Goal: Task Accomplishment & Management: Use online tool/utility

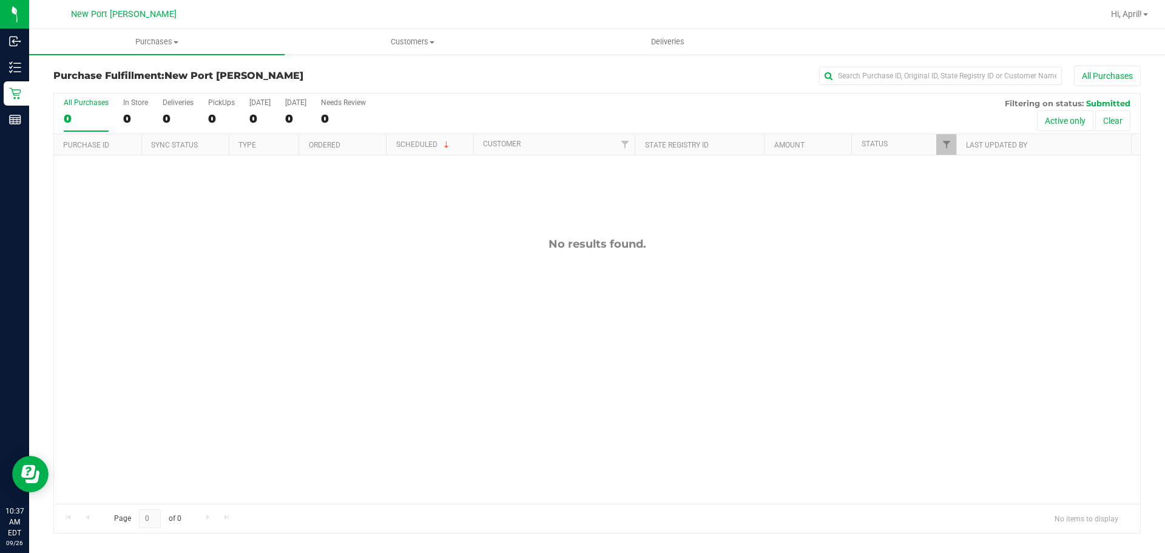
click at [156, 55] on div "Purchase Fulfillment: [GEOGRAPHIC_DATA][PERSON_NAME] All Purchases All Purchase…" at bounding box center [597, 299] width 1136 height 492
click at [161, 43] on span "Purchases" at bounding box center [156, 41] width 255 height 11
click at [120, 69] on span "Summary of purchases" at bounding box center [91, 73] width 124 height 10
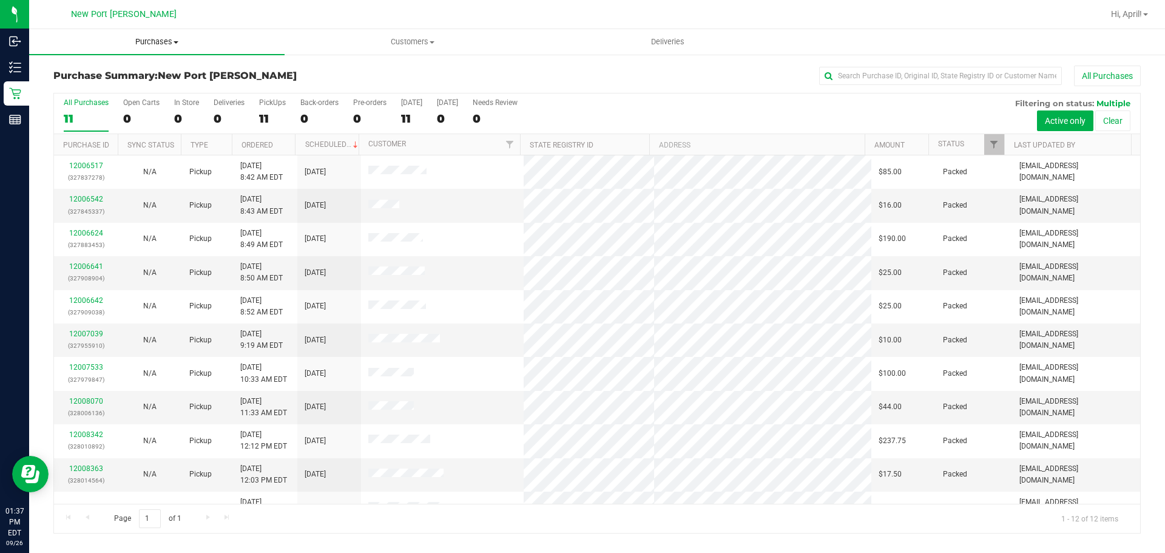
click at [179, 43] on span "Purchases" at bounding box center [156, 41] width 255 height 11
click at [115, 82] on li "Fulfillment" at bounding box center [156, 88] width 255 height 15
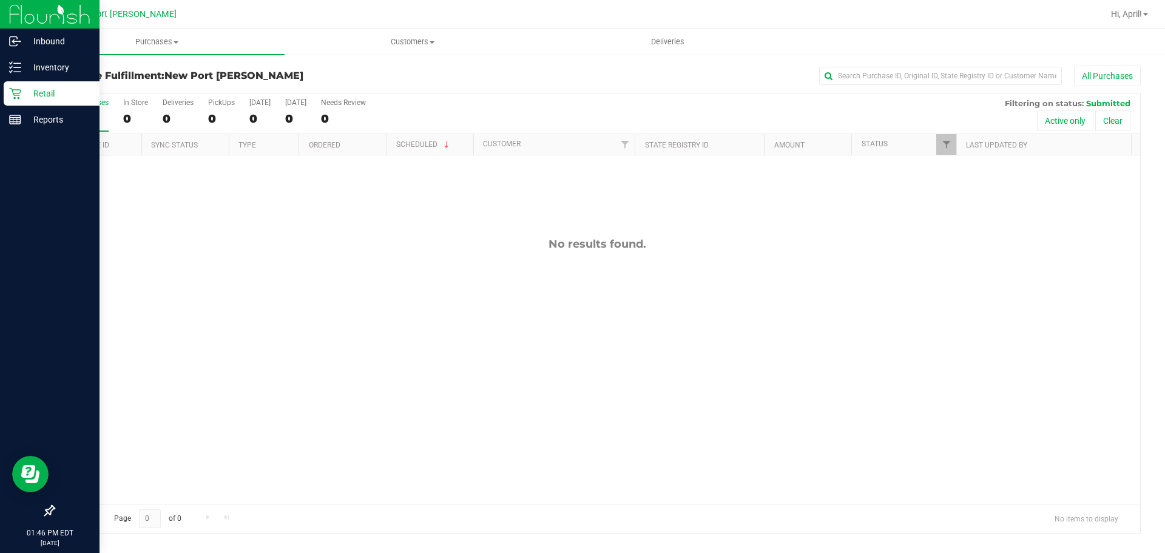
drag, startPoint x: 38, startPoint y: 92, endPoint x: 45, endPoint y: 92, distance: 7.3
click at [39, 92] on p "Retail" at bounding box center [57, 93] width 73 height 15
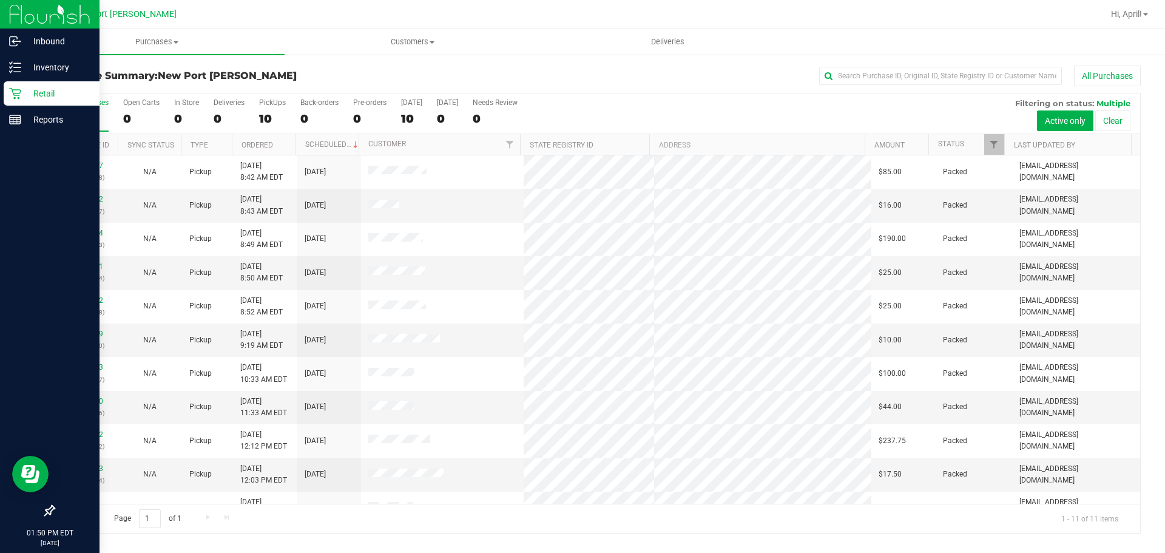
click at [49, 93] on p "Retail" at bounding box center [57, 93] width 73 height 15
click at [36, 93] on p "Retail" at bounding box center [57, 93] width 73 height 15
click at [49, 96] on p "Retail" at bounding box center [57, 93] width 73 height 15
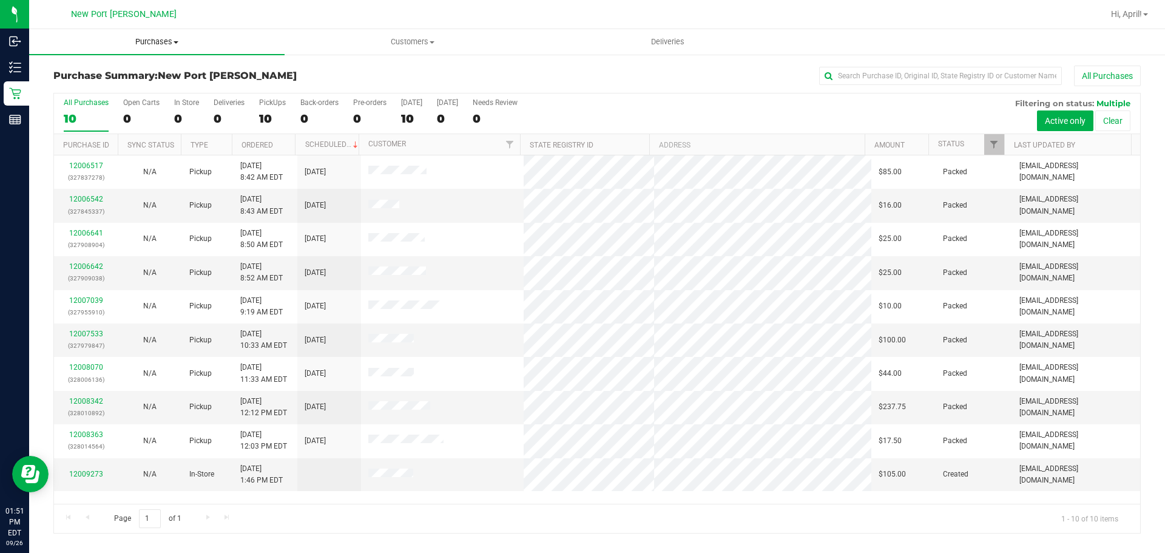
click at [177, 44] on span "Purchases" at bounding box center [156, 41] width 255 height 11
click at [80, 84] on span "Fulfillment" at bounding box center [66, 87] width 75 height 10
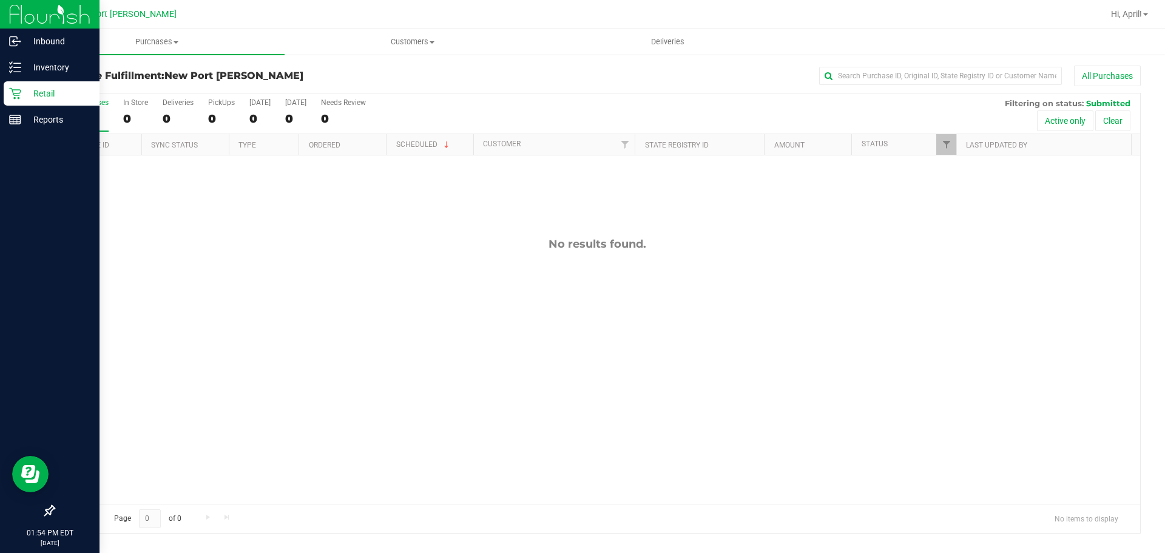
click at [51, 96] on p "Retail" at bounding box center [57, 93] width 73 height 15
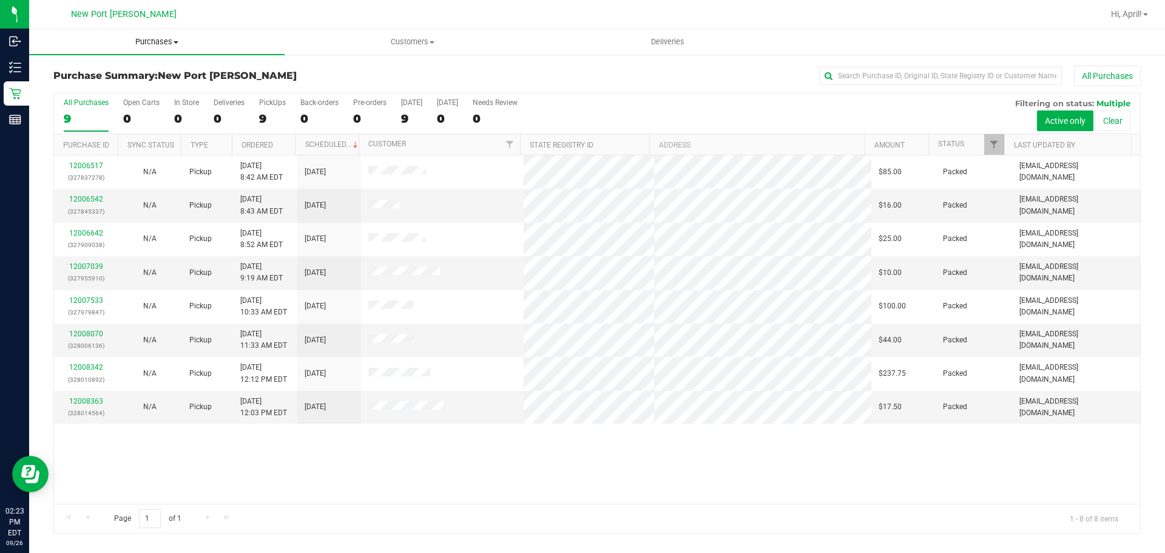
click at [108, 47] on span "Purchases" at bounding box center [156, 41] width 255 height 11
click at [114, 81] on li "Fulfillment" at bounding box center [156, 88] width 255 height 15
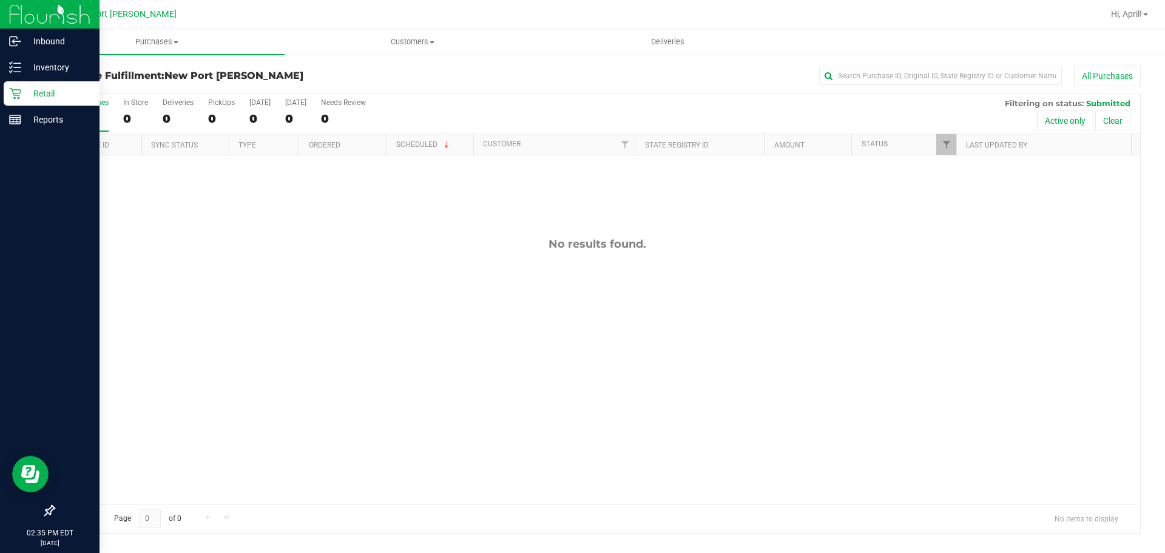
click at [47, 95] on p "Retail" at bounding box center [57, 93] width 73 height 15
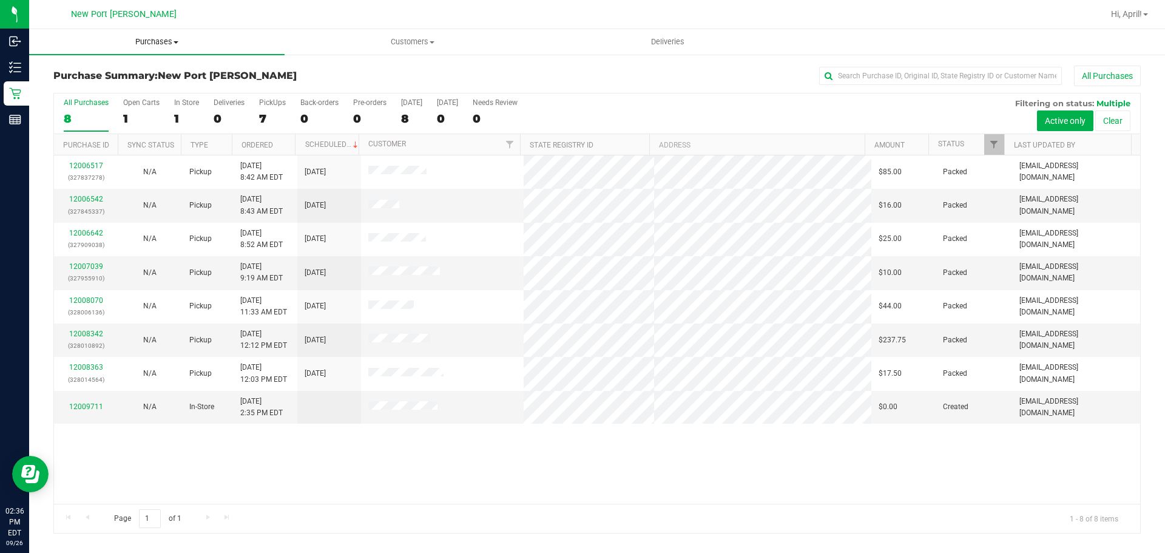
click at [173, 42] on span "Purchases" at bounding box center [156, 41] width 255 height 11
click at [106, 87] on li "Fulfillment" at bounding box center [156, 88] width 255 height 15
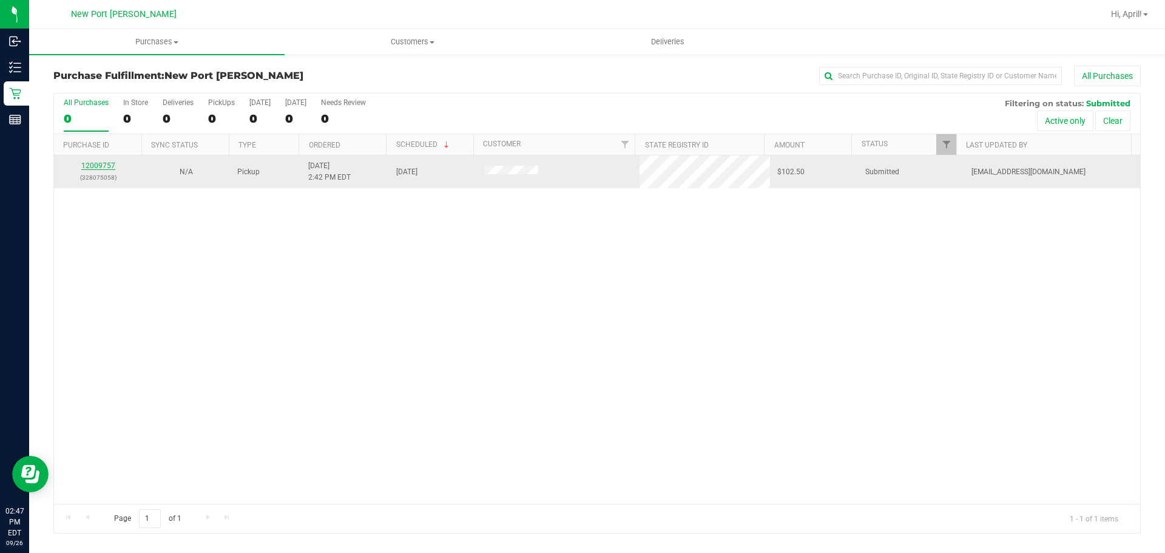
click at [106, 167] on link "12009757" at bounding box center [98, 165] width 34 height 8
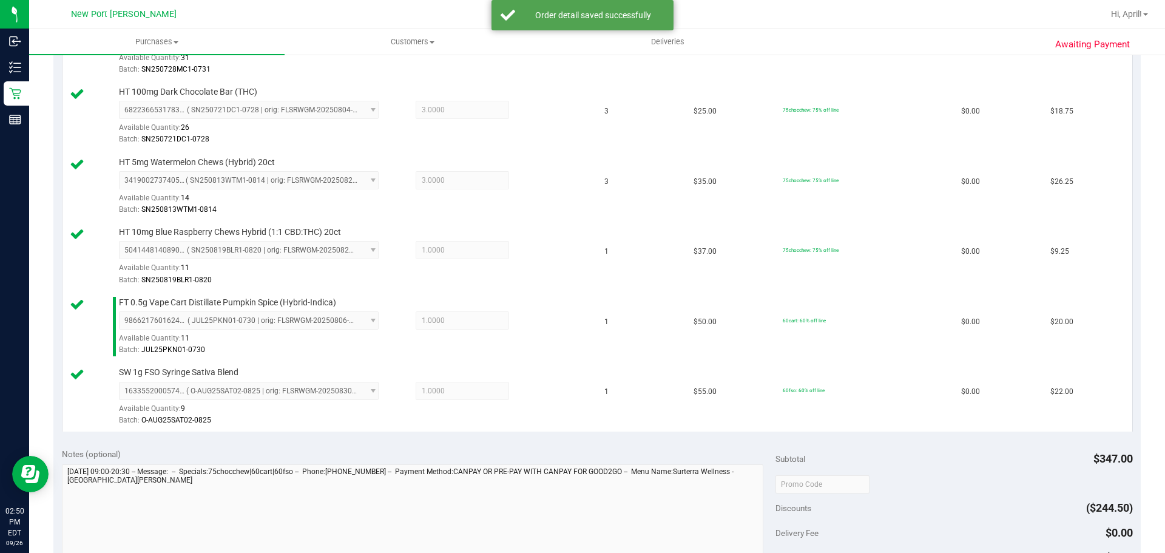
scroll to position [546, 0]
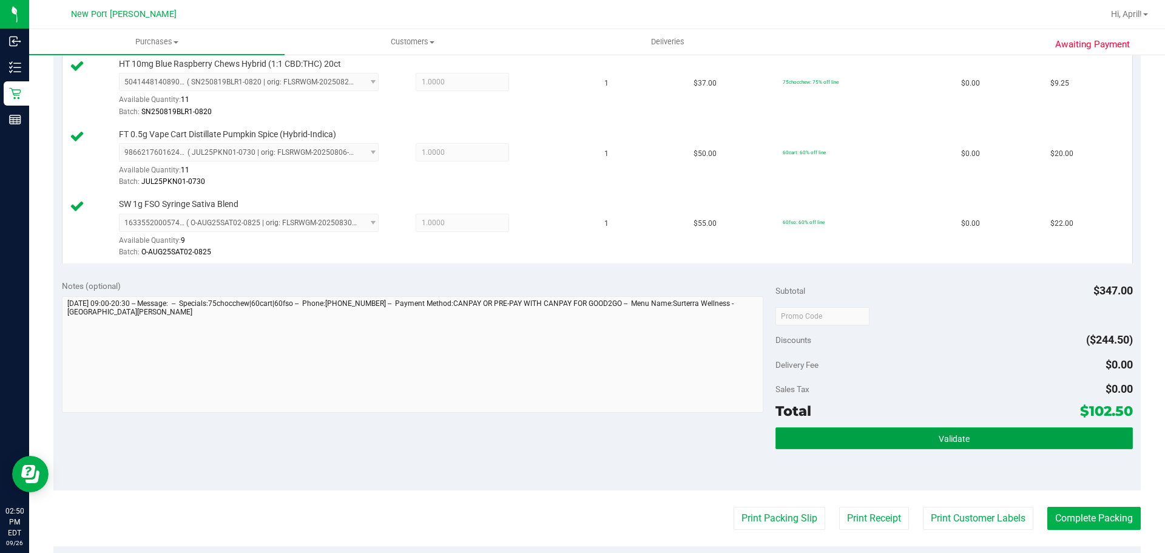
click at [889, 437] on button "Validate" at bounding box center [953, 438] width 357 height 22
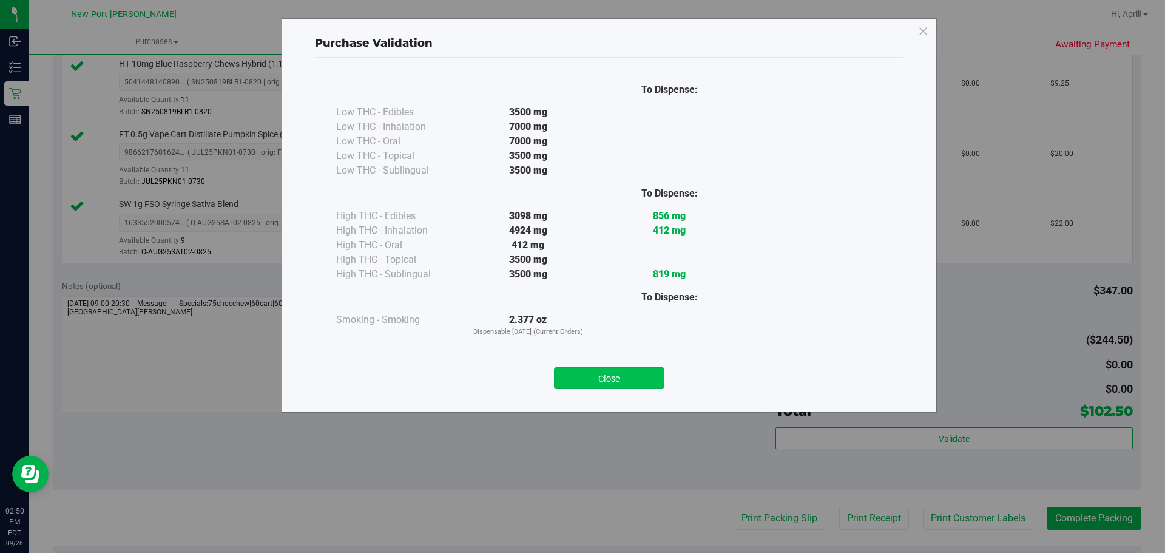
click at [654, 375] on button "Close" at bounding box center [609, 378] width 110 height 22
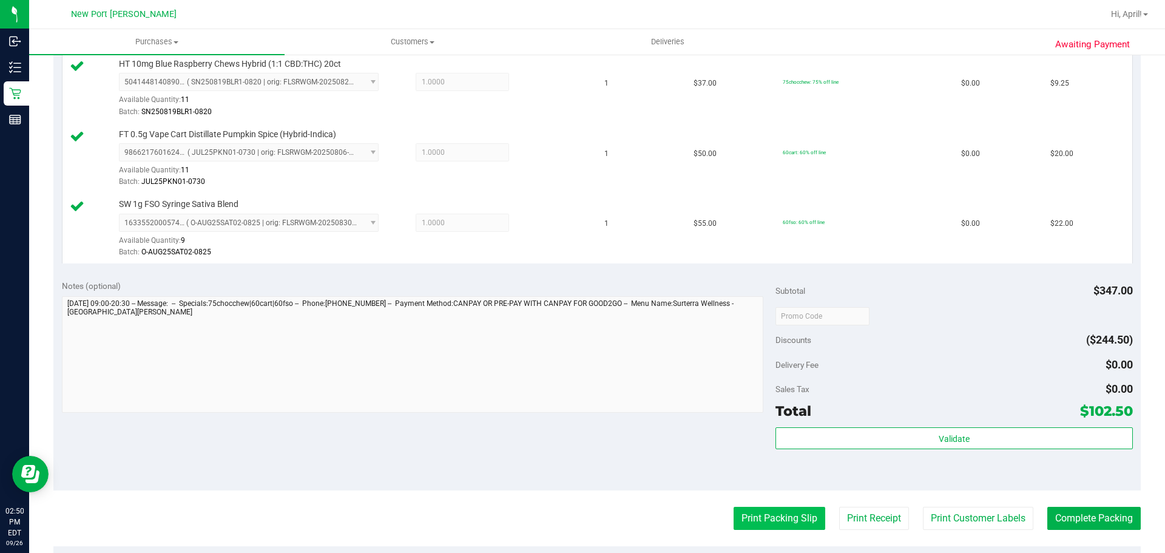
click at [753, 511] on button "Print Packing Slip" at bounding box center [779, 518] width 92 height 23
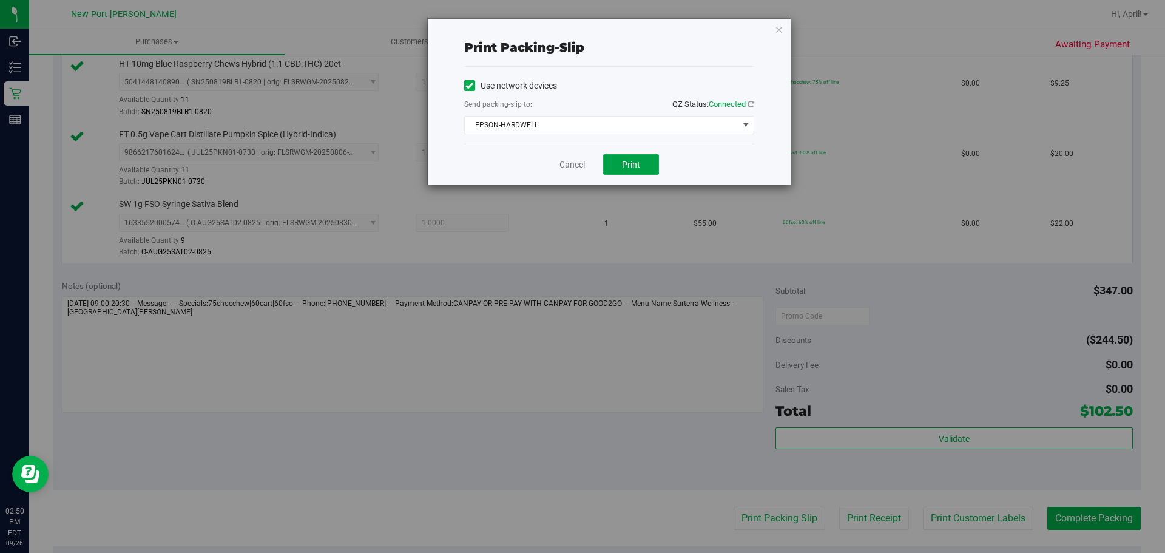
click at [628, 164] on span "Print" at bounding box center [631, 165] width 18 height 10
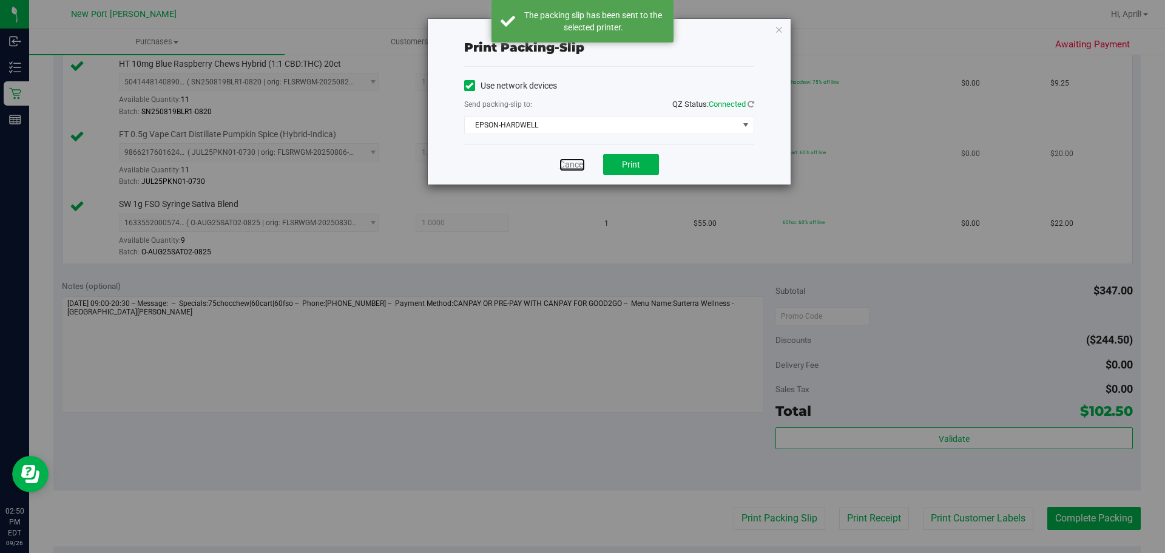
click at [574, 161] on link "Cancel" at bounding box center [571, 164] width 25 height 13
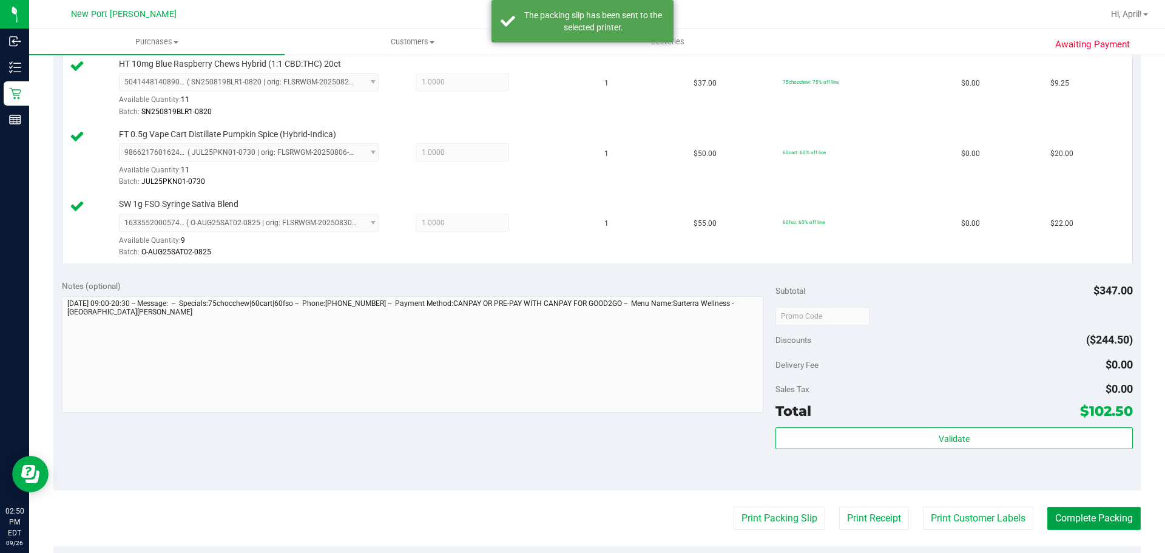
click at [1085, 517] on button "Complete Packing" at bounding box center [1093, 518] width 93 height 23
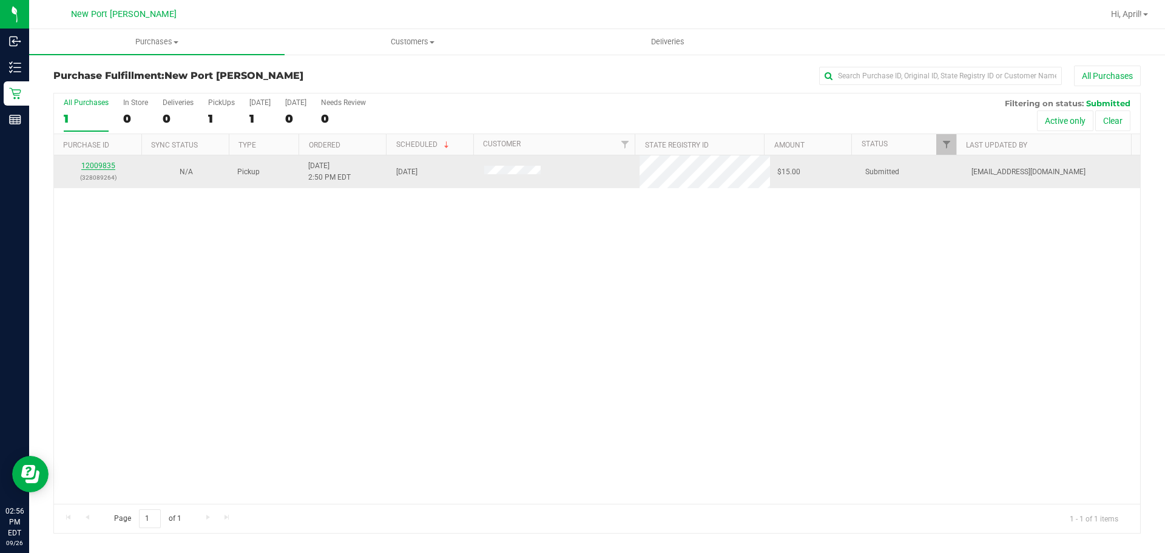
click at [108, 168] on link "12009835" at bounding box center [98, 165] width 34 height 8
click at [104, 166] on link "12009835" at bounding box center [98, 165] width 34 height 8
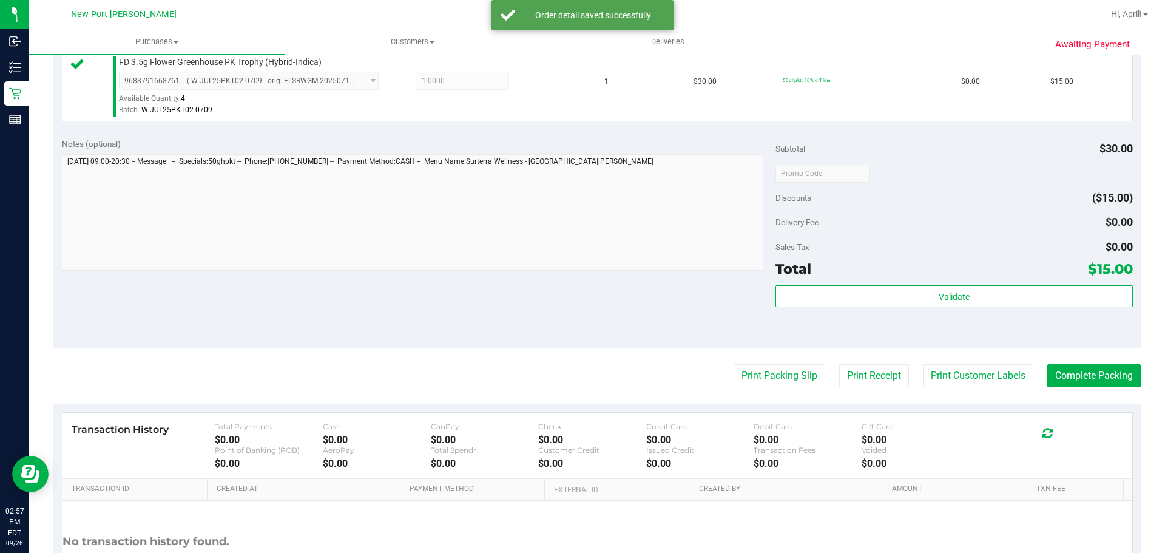
scroll to position [364, 0]
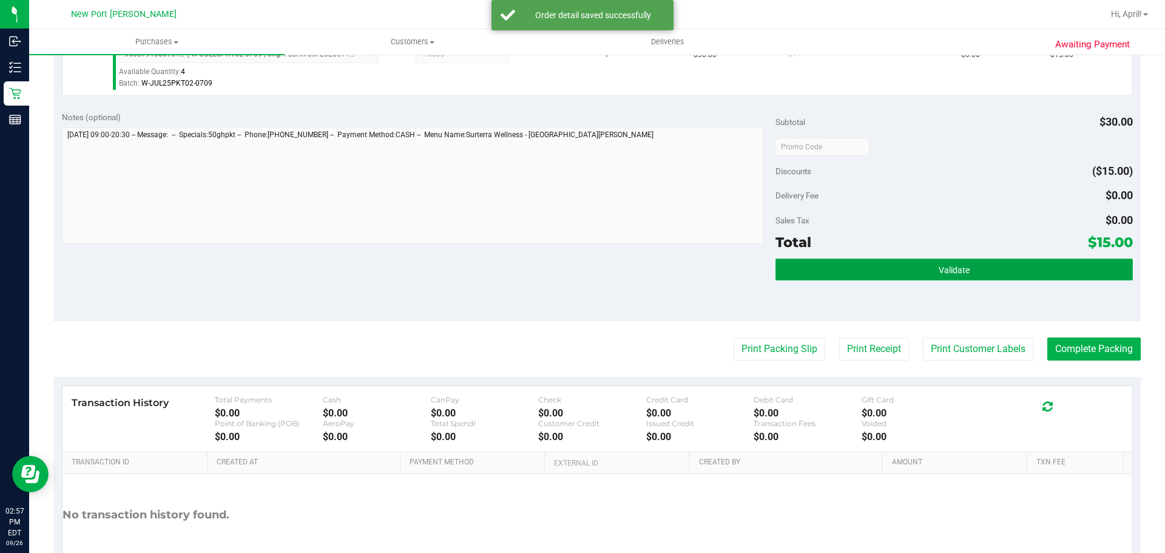
click at [782, 264] on button "Validate" at bounding box center [953, 269] width 357 height 22
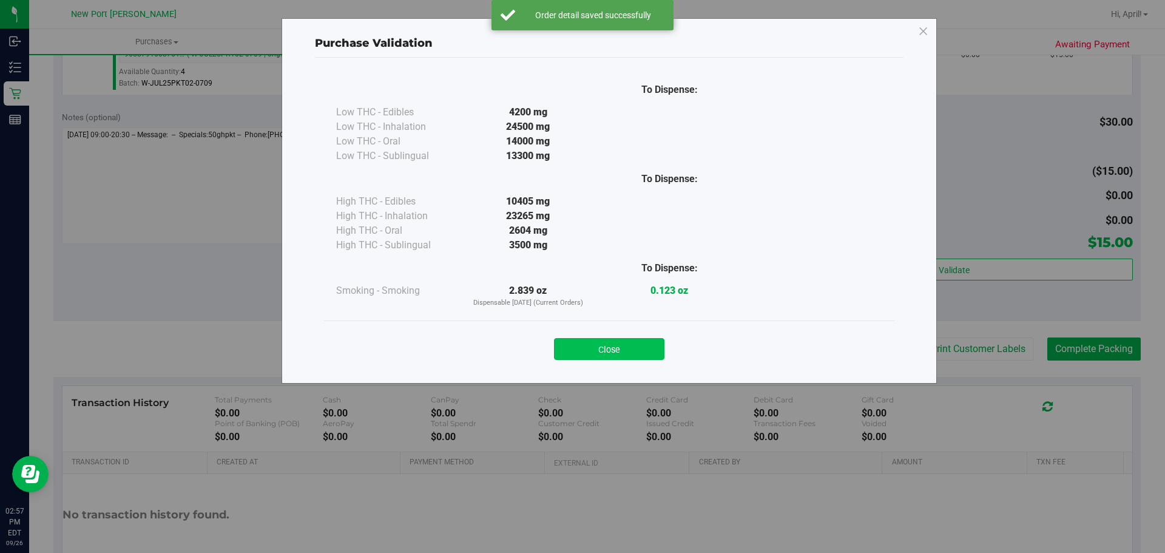
click at [619, 357] on button "Close" at bounding box center [609, 349] width 110 height 22
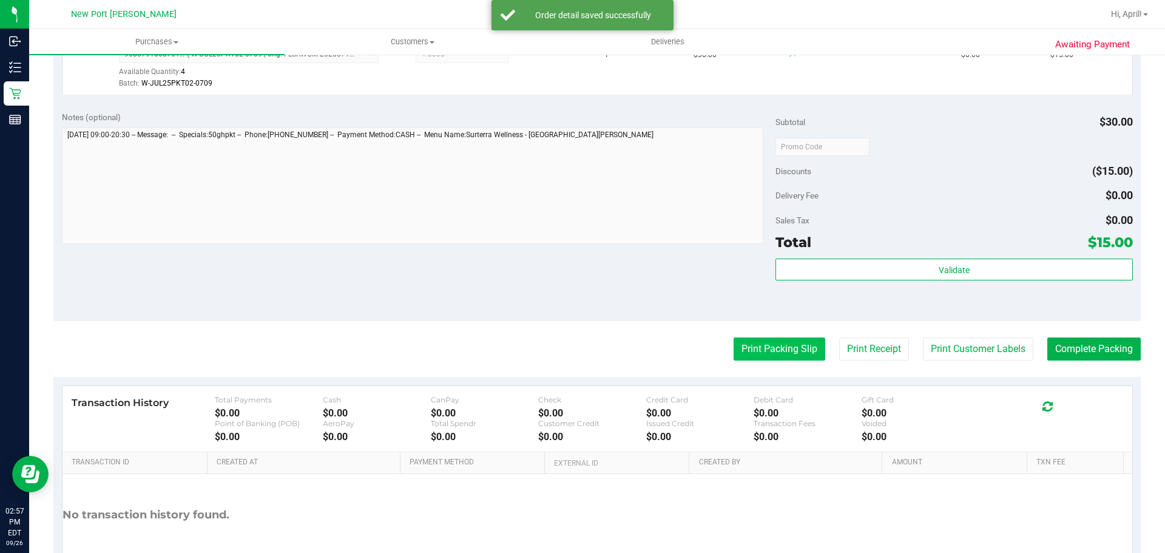
click at [744, 349] on button "Print Packing Slip" at bounding box center [779, 348] width 92 height 23
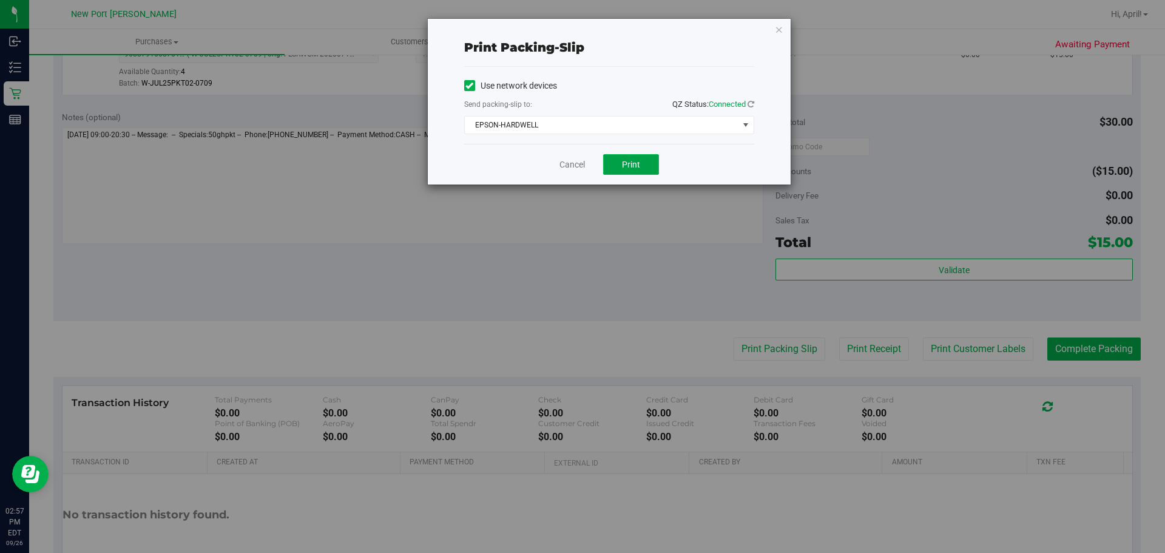
click at [637, 158] on button "Print" at bounding box center [631, 164] width 56 height 21
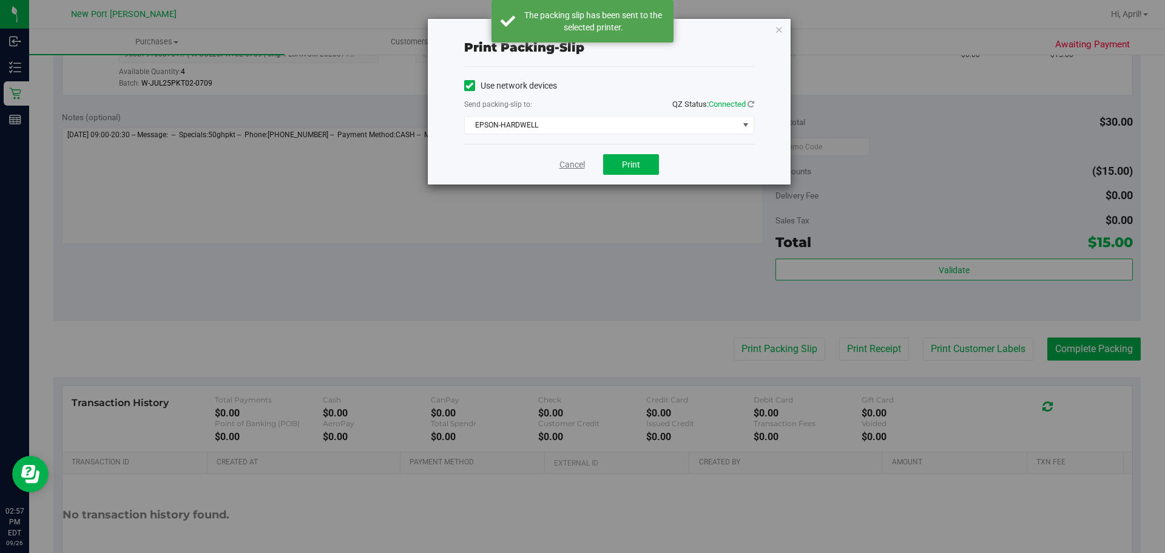
click at [570, 162] on link "Cancel" at bounding box center [571, 164] width 25 height 13
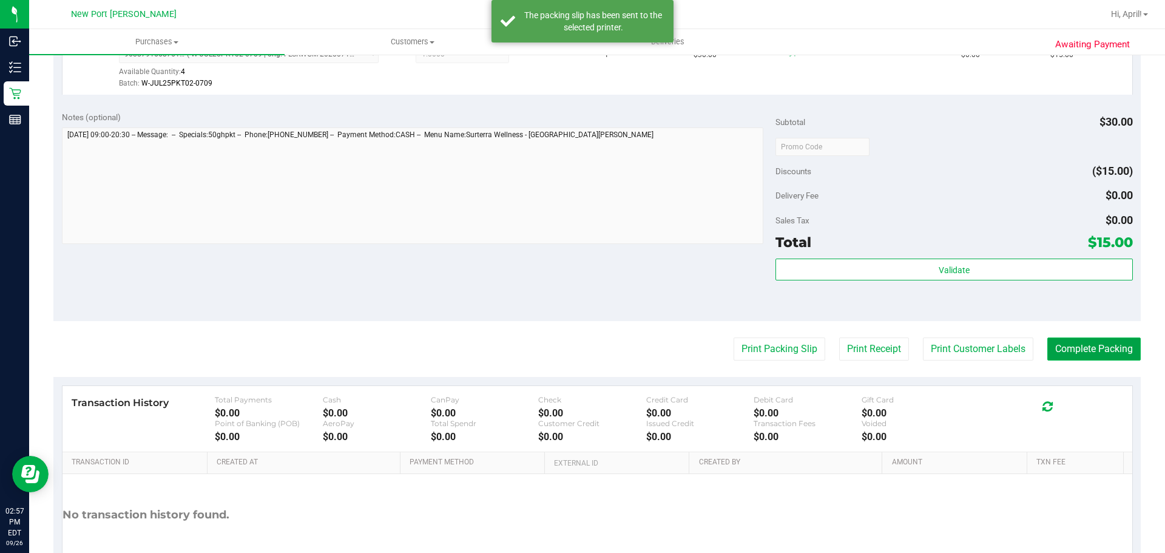
click at [1072, 350] on button "Complete Packing" at bounding box center [1093, 348] width 93 height 23
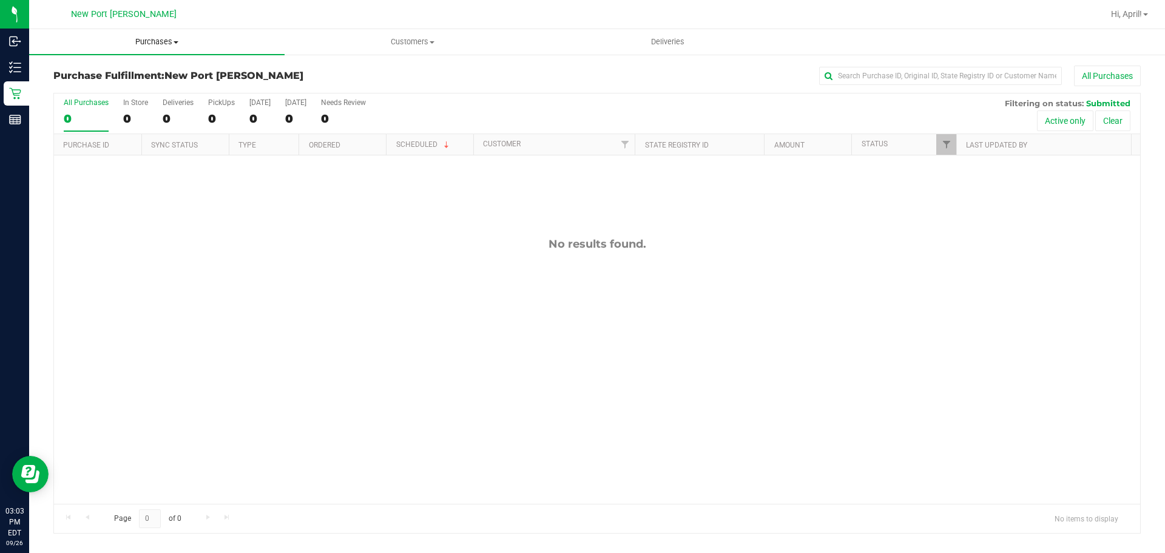
click at [134, 39] on span "Purchases" at bounding box center [156, 41] width 255 height 11
click at [123, 72] on span "Summary of purchases" at bounding box center [91, 73] width 124 height 10
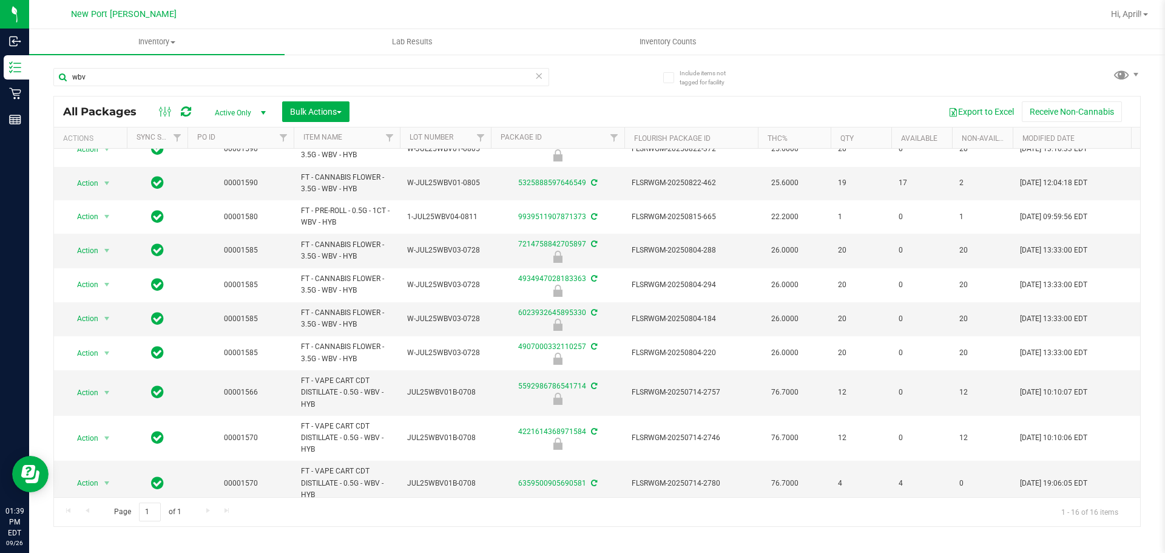
scroll to position [67, 0]
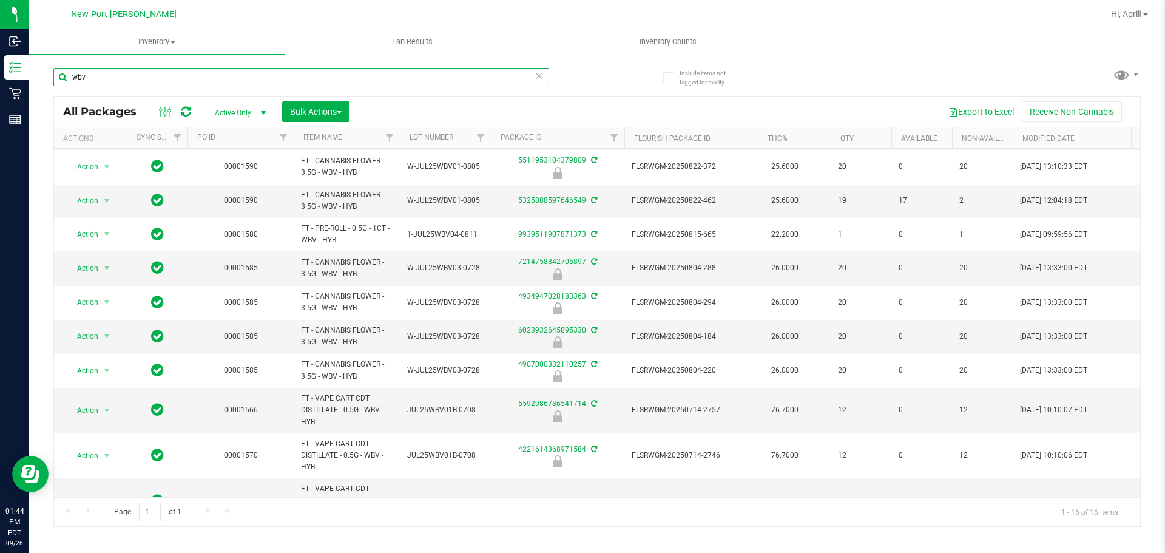
click at [148, 77] on input "wbv" at bounding box center [301, 77] width 496 height 18
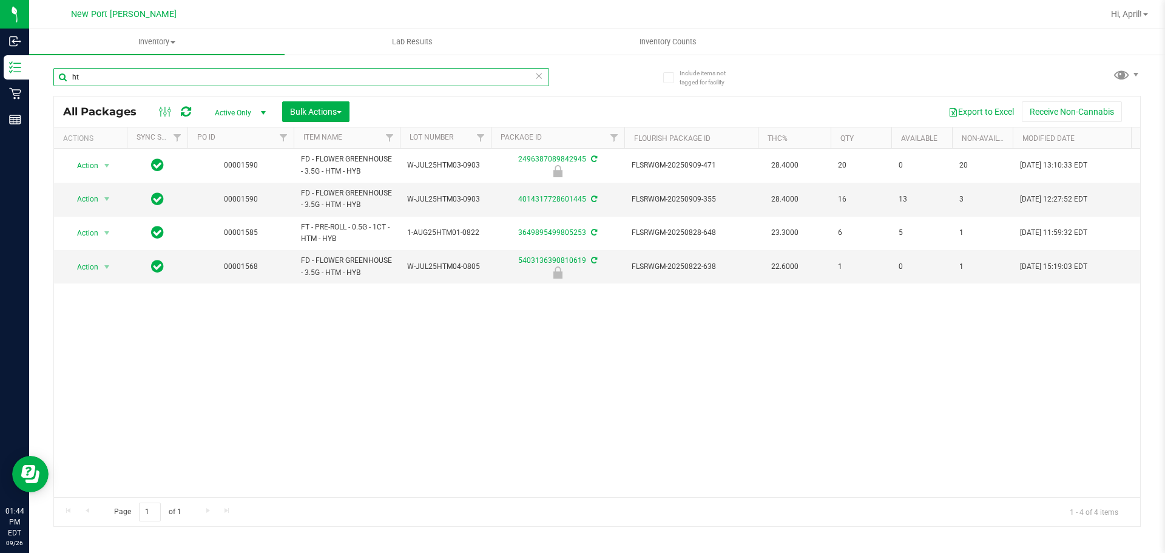
type input "h"
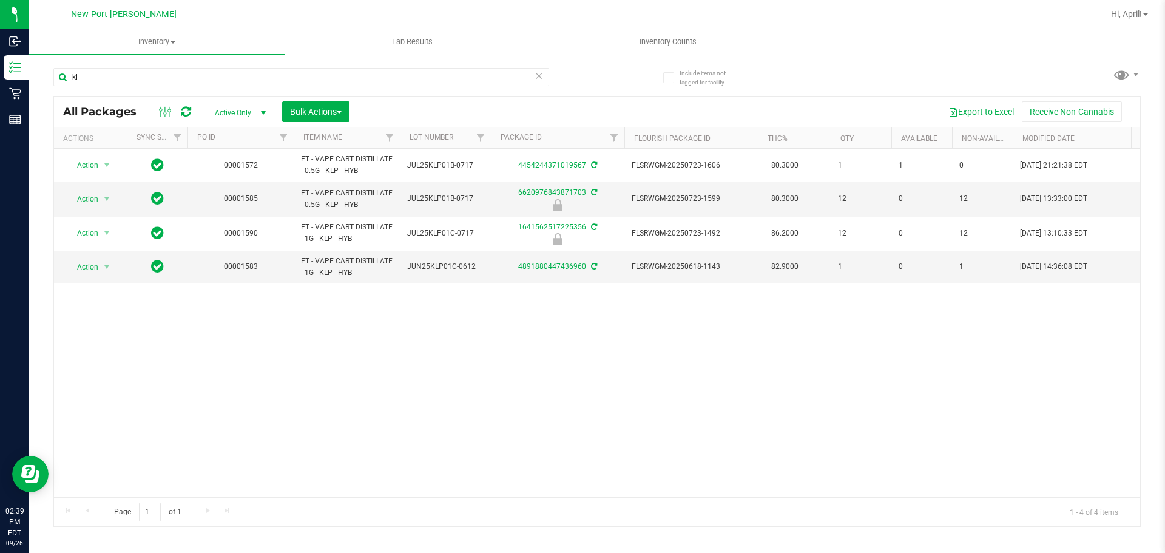
type input "k"
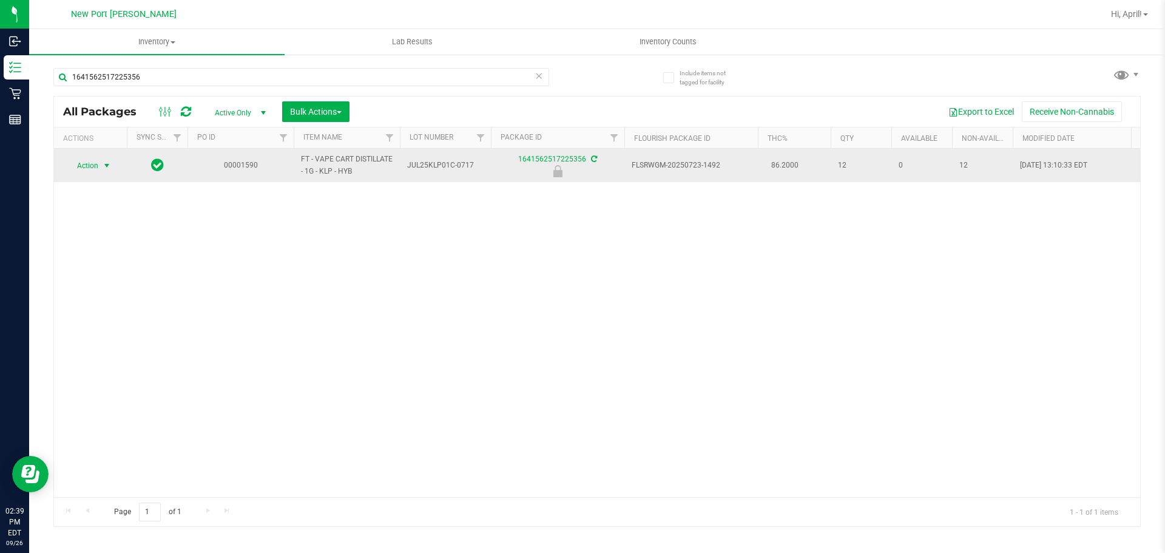
type input "1641562517225356"
click at [95, 170] on span "Action" at bounding box center [82, 165] width 33 height 17
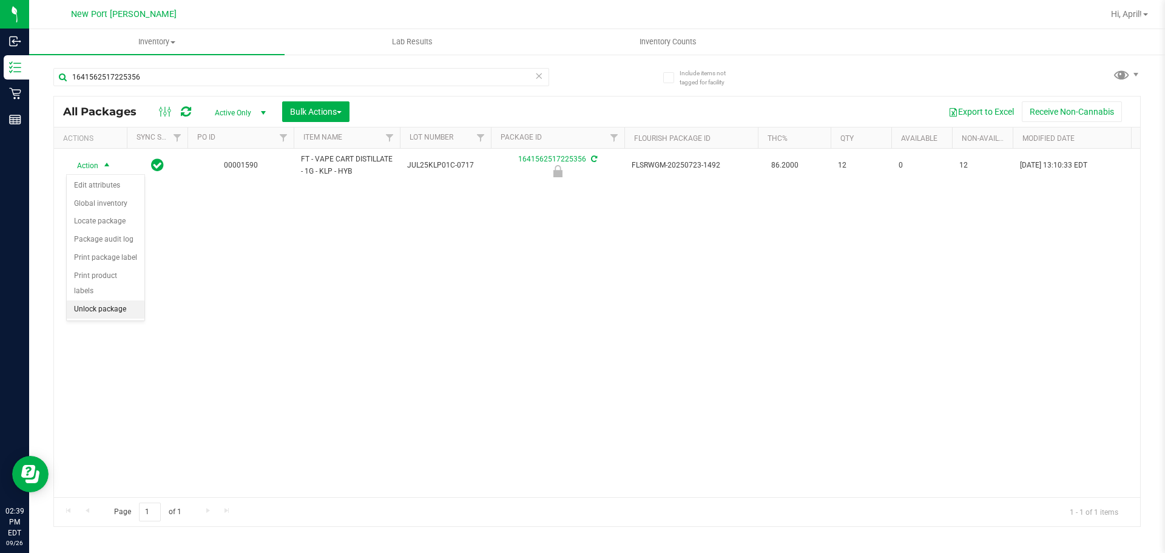
click at [104, 300] on li "Unlock package" at bounding box center [106, 309] width 78 height 18
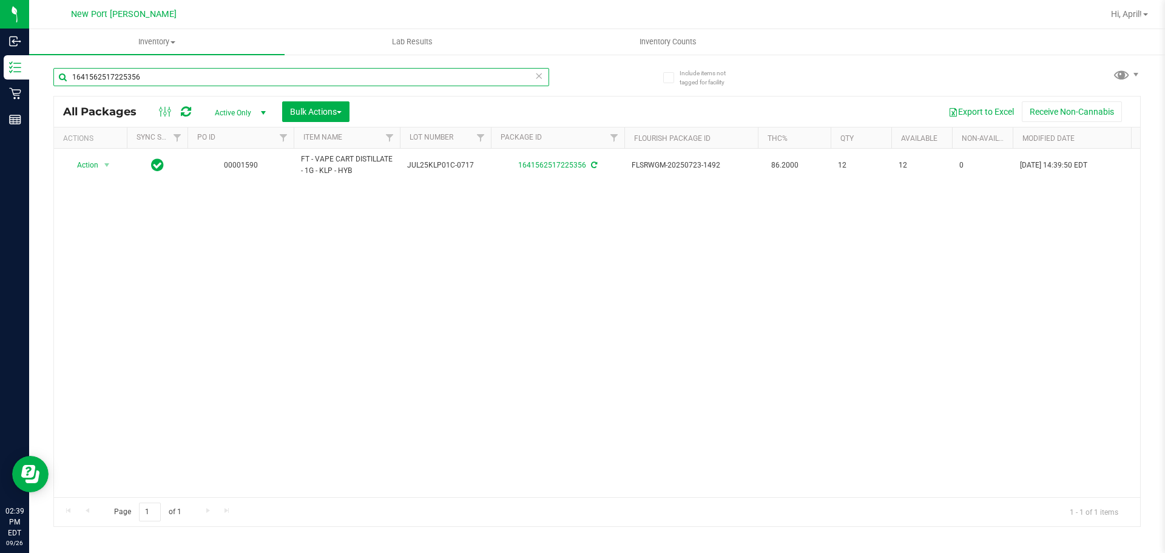
click at [162, 72] on input "1641562517225356" at bounding box center [301, 77] width 496 height 18
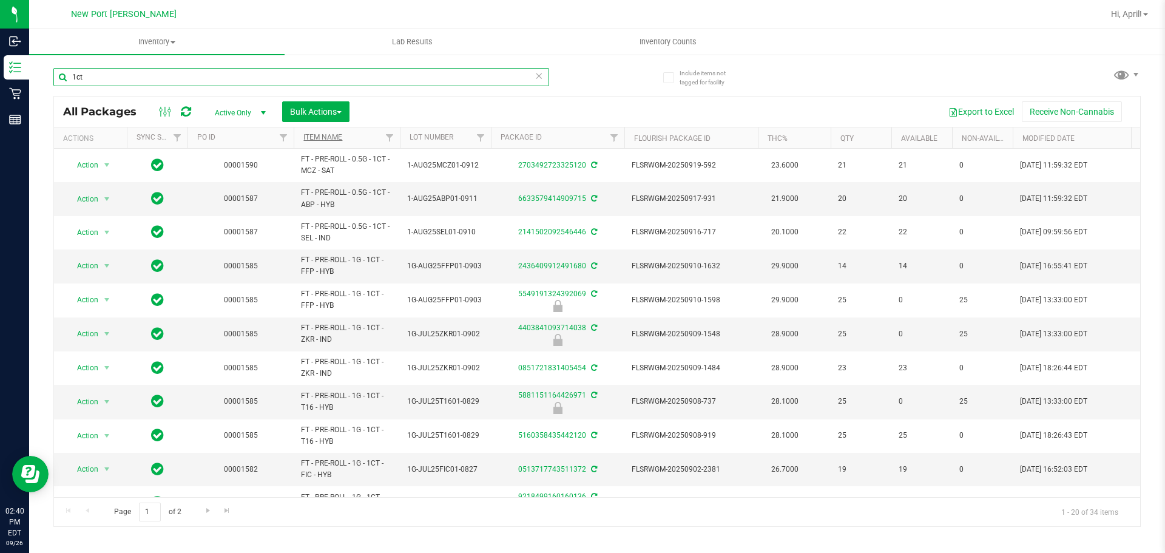
type input "1ct"
click at [308, 137] on link "Item Name" at bounding box center [322, 137] width 39 height 8
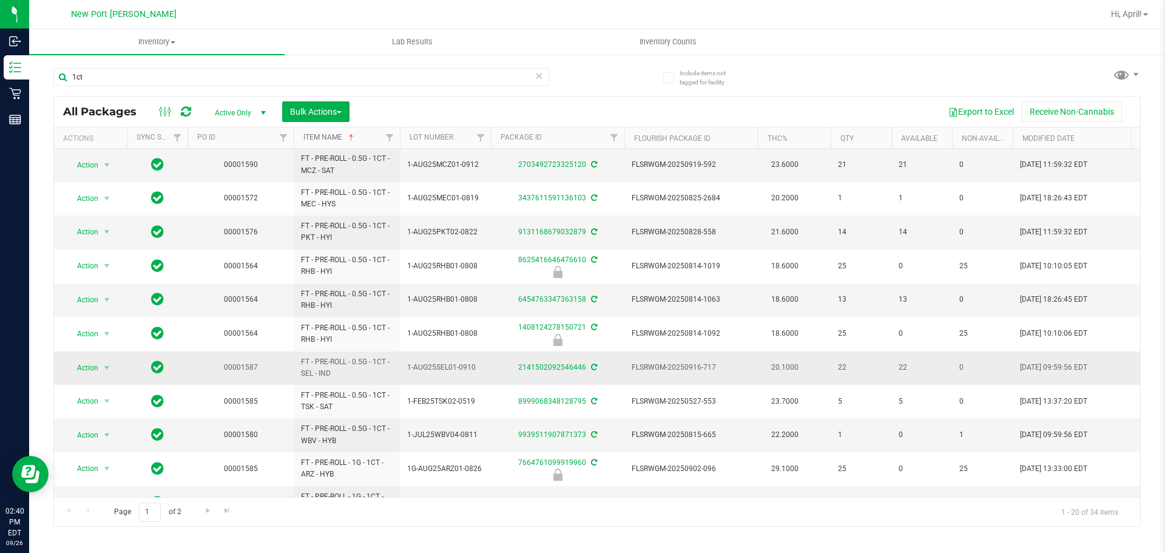
scroll to position [334, 0]
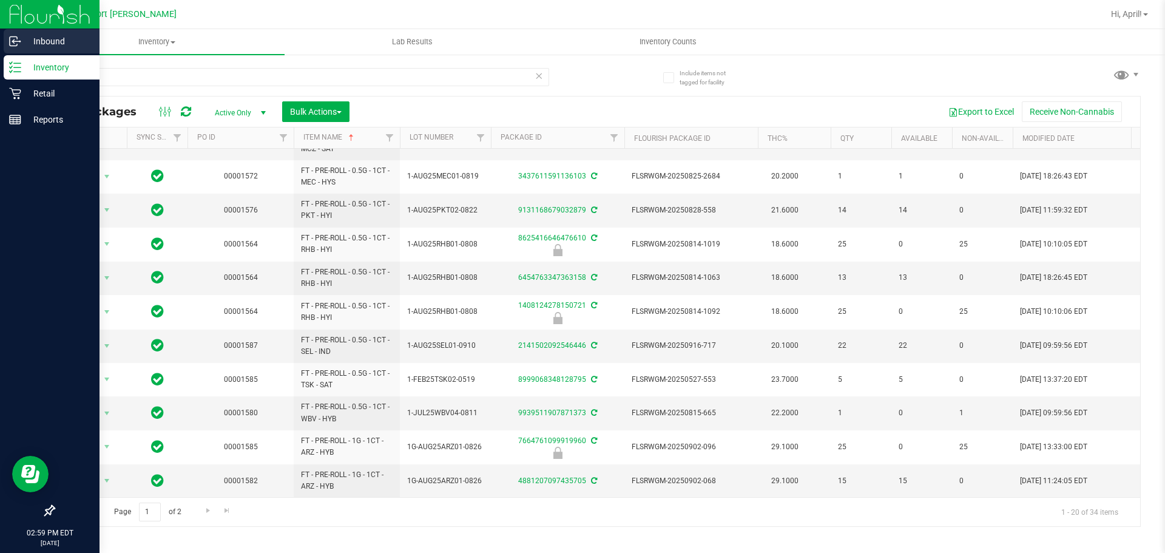
click at [16, 45] on icon at bounding box center [15, 41] width 12 height 12
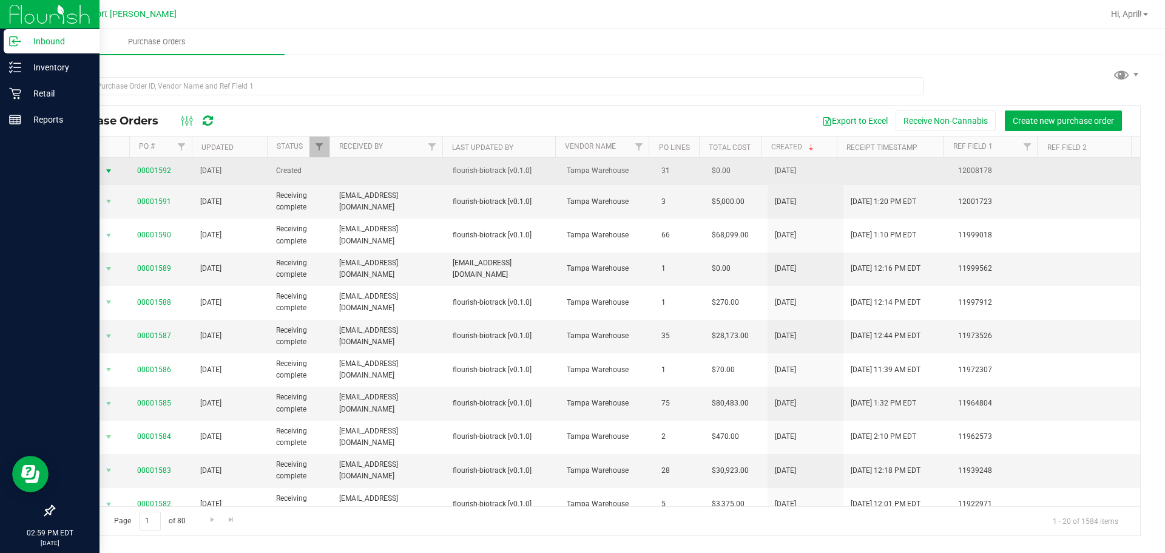
click at [107, 175] on span "select" at bounding box center [109, 171] width 10 height 10
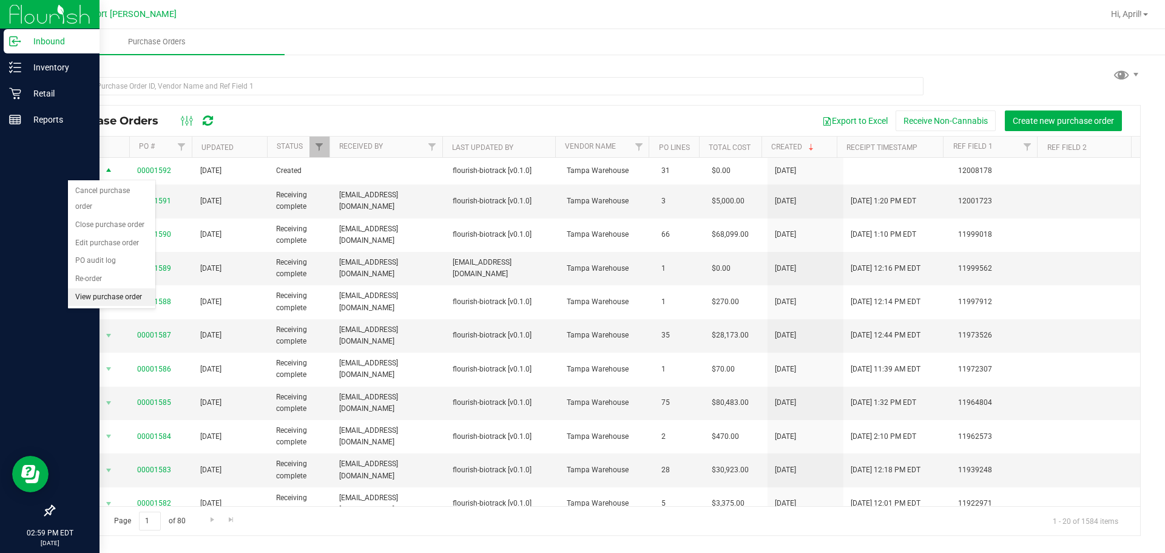
click at [103, 288] on li "View purchase order" at bounding box center [111, 297] width 87 height 18
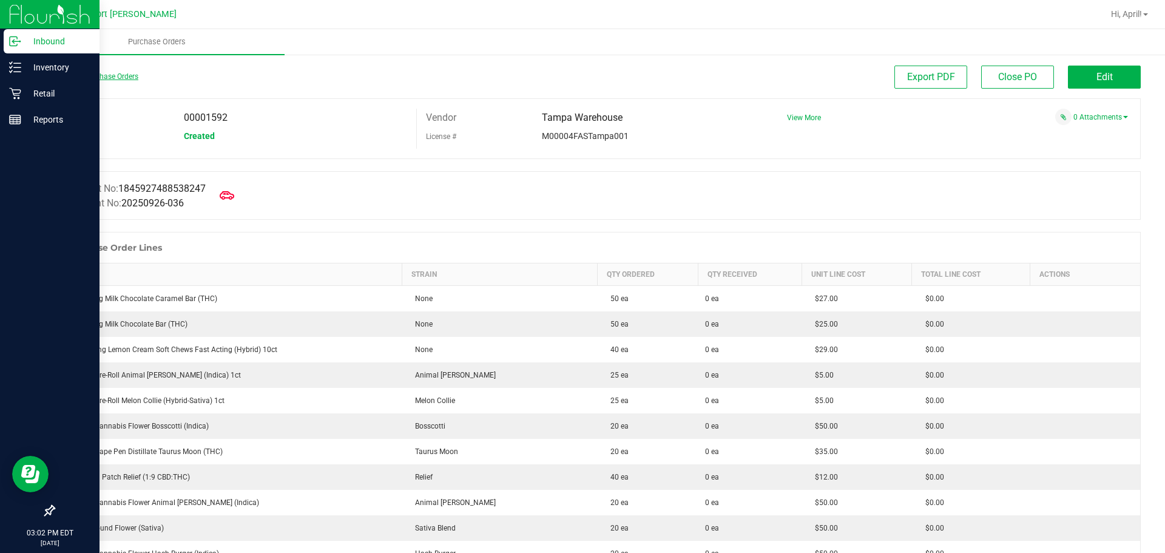
click at [116, 75] on link "Back to Purchase Orders" at bounding box center [95, 76] width 85 height 8
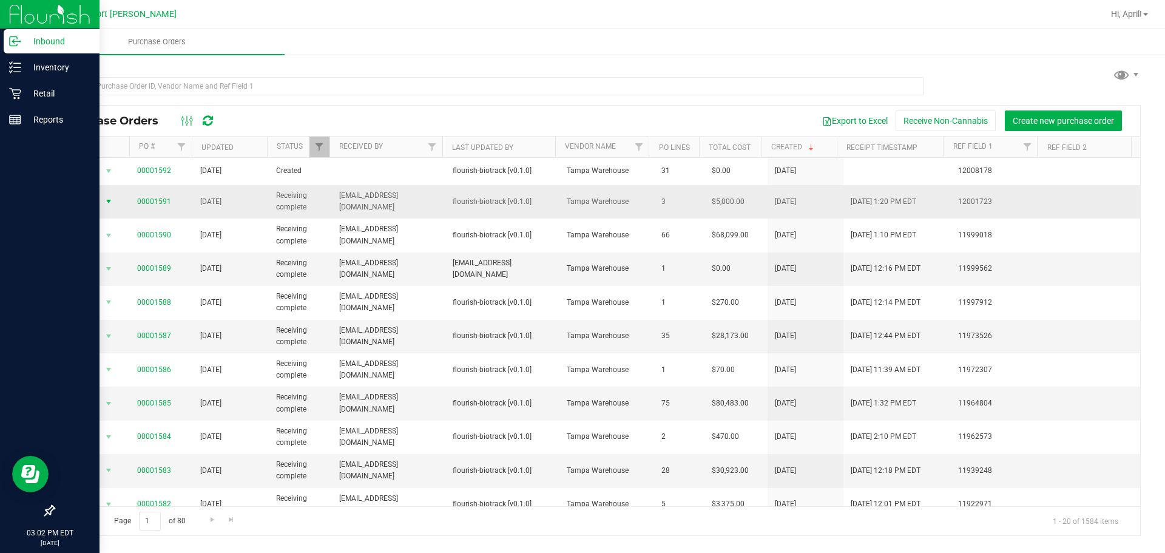
click at [99, 201] on span "Action" at bounding box center [83, 201] width 33 height 17
click at [99, 201] on span "Action" at bounding box center [83, 202] width 33 height 17
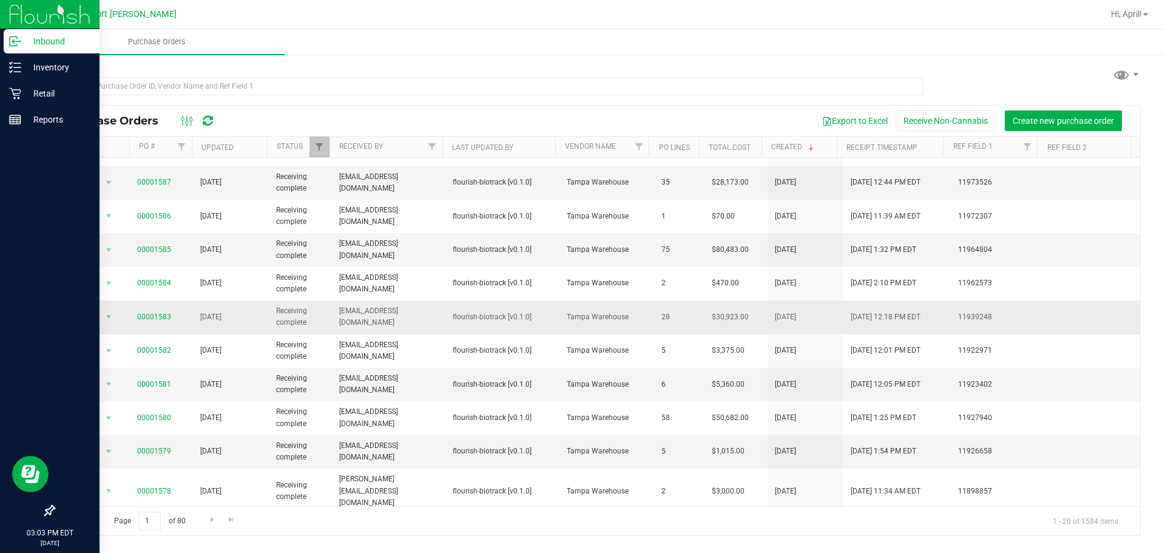
scroll to position [182, 0]
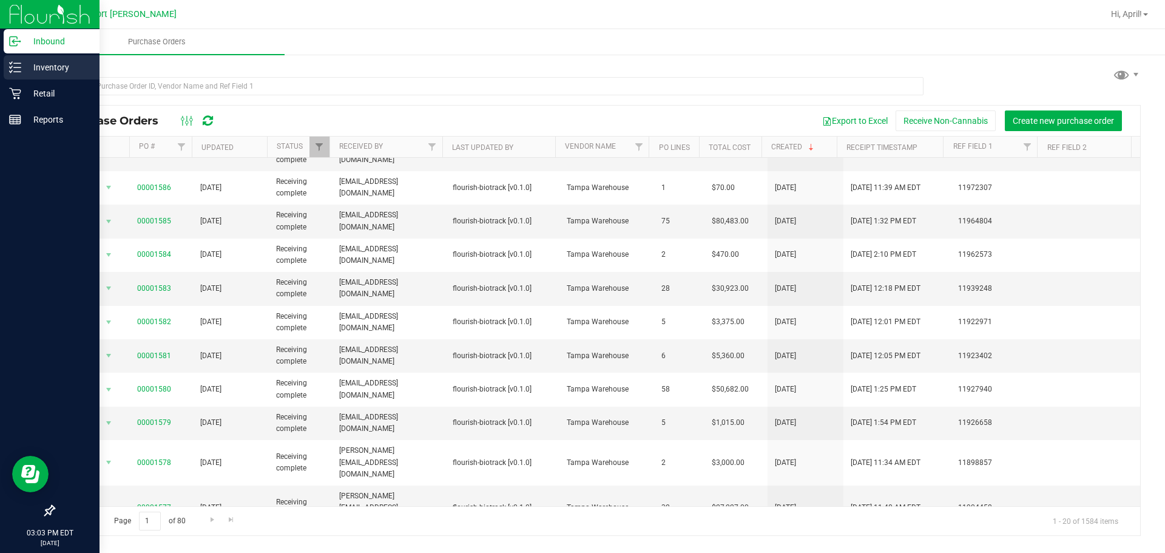
click at [46, 61] on p "Inventory" at bounding box center [57, 67] width 73 height 15
